Goal: Task Accomplishment & Management: Manage account settings

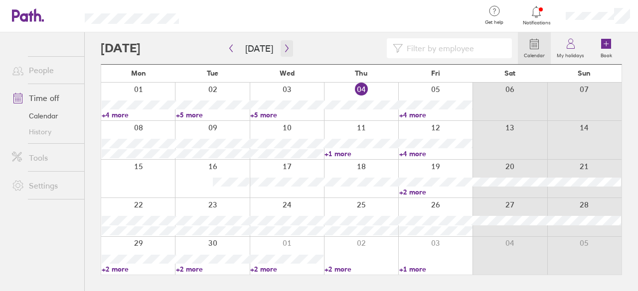
click at [285, 48] on icon "button" at bounding box center [286, 48] width 7 height 8
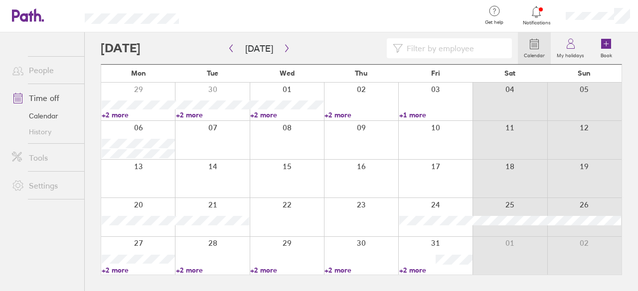
click at [426, 246] on div at bounding box center [435, 256] width 74 height 38
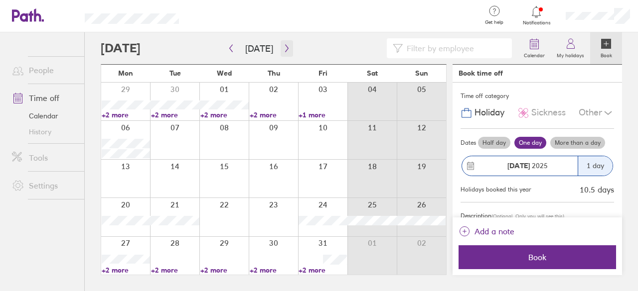
click at [286, 49] on icon "button" at bounding box center [286, 48] width 7 height 8
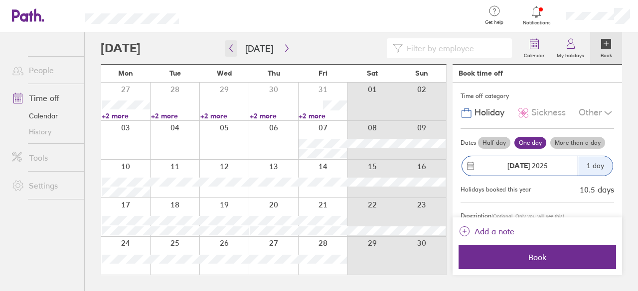
click at [228, 48] on icon "button" at bounding box center [230, 48] width 7 height 8
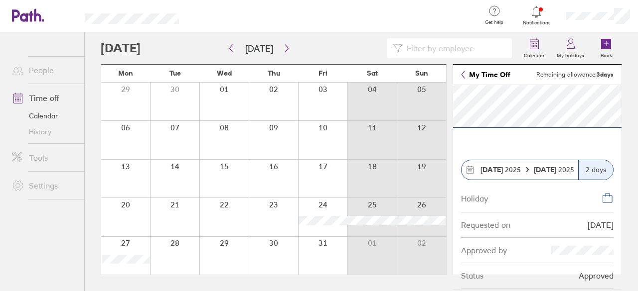
click at [462, 74] on icon at bounding box center [462, 74] width 3 height 7
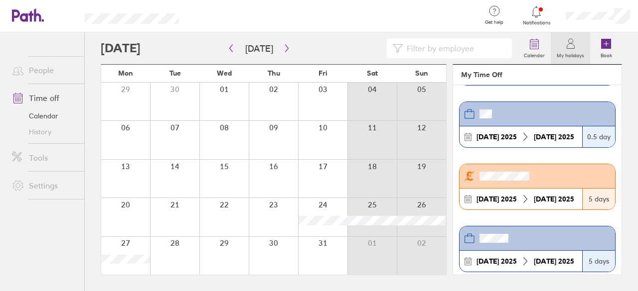
scroll to position [137, 0]
